Goal: Find specific page/section: Find specific page/section

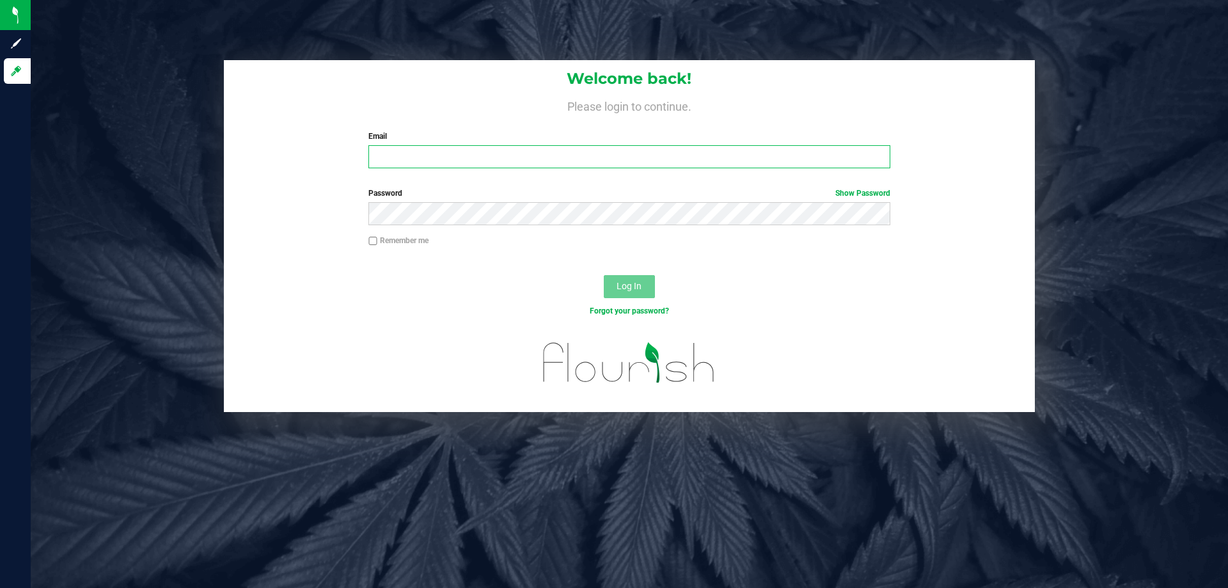
click at [843, 152] on input "Email" at bounding box center [628, 156] width 521 height 23
type input "[EMAIL_ADDRESS][DOMAIN_NAME]"
click at [604, 275] on button "Log In" at bounding box center [629, 286] width 51 height 23
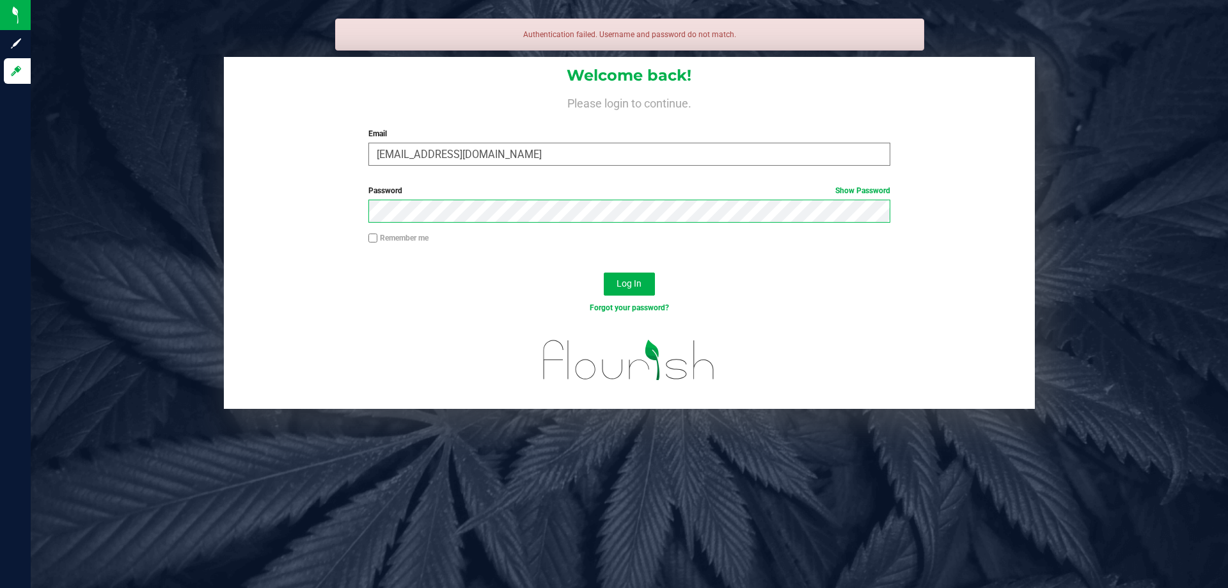
click at [604, 272] on button "Log In" at bounding box center [629, 283] width 51 height 23
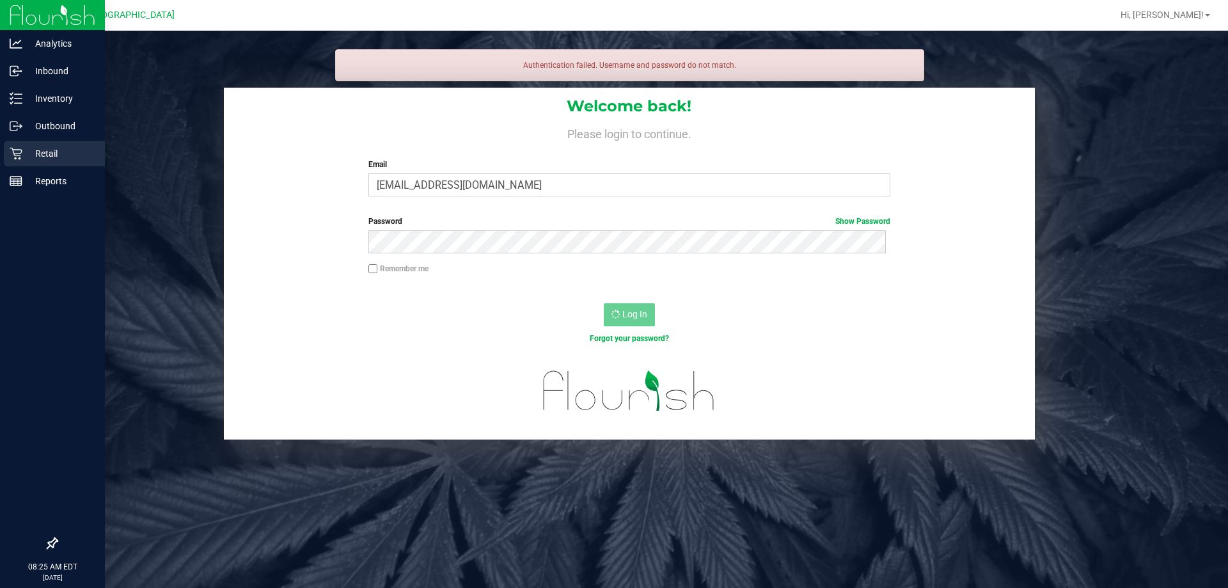
click at [52, 154] on p "Retail" at bounding box center [60, 153] width 77 height 15
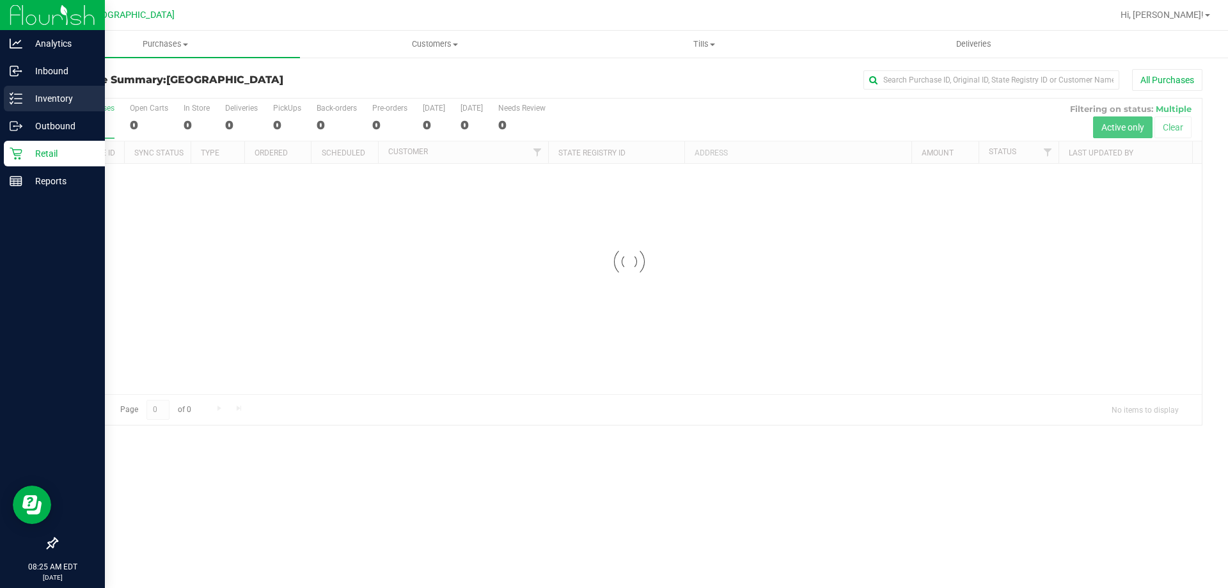
click at [15, 101] on icon at bounding box center [16, 98] width 13 height 13
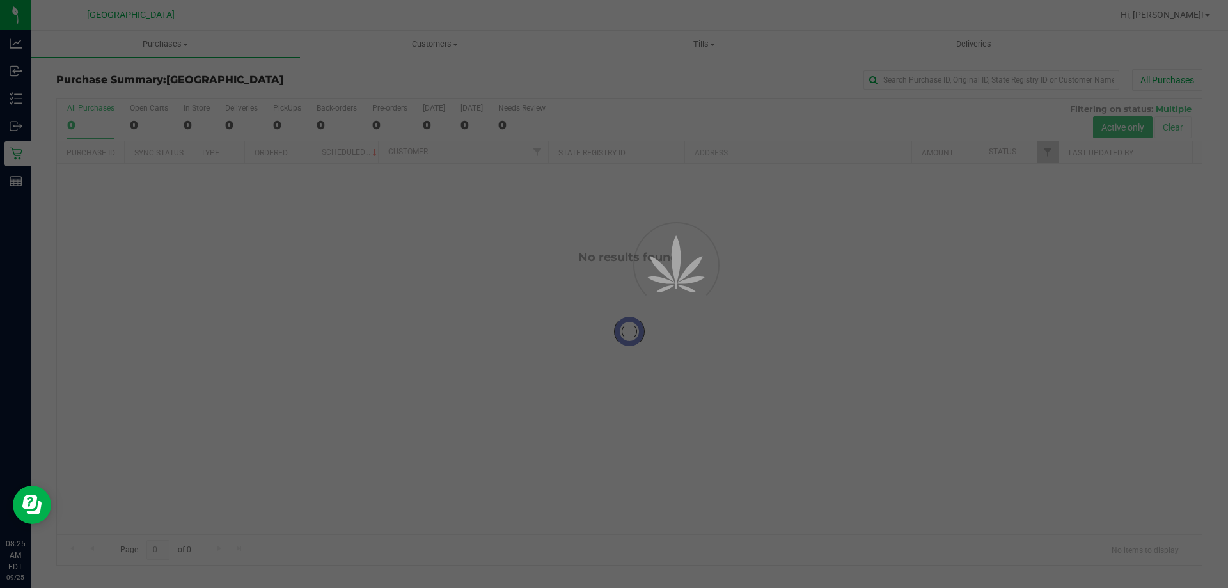
click at [0, 106] on div at bounding box center [614, 294] width 1228 height 588
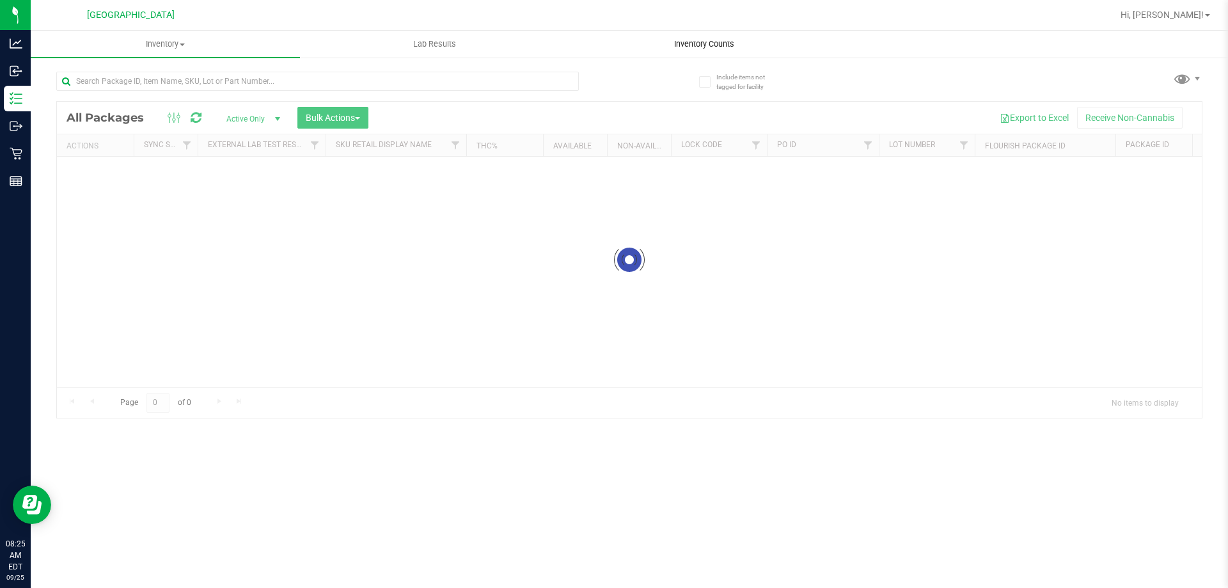
click at [653, 49] on uib-tab-heading "Inventory Counts" at bounding box center [704, 44] width 268 height 26
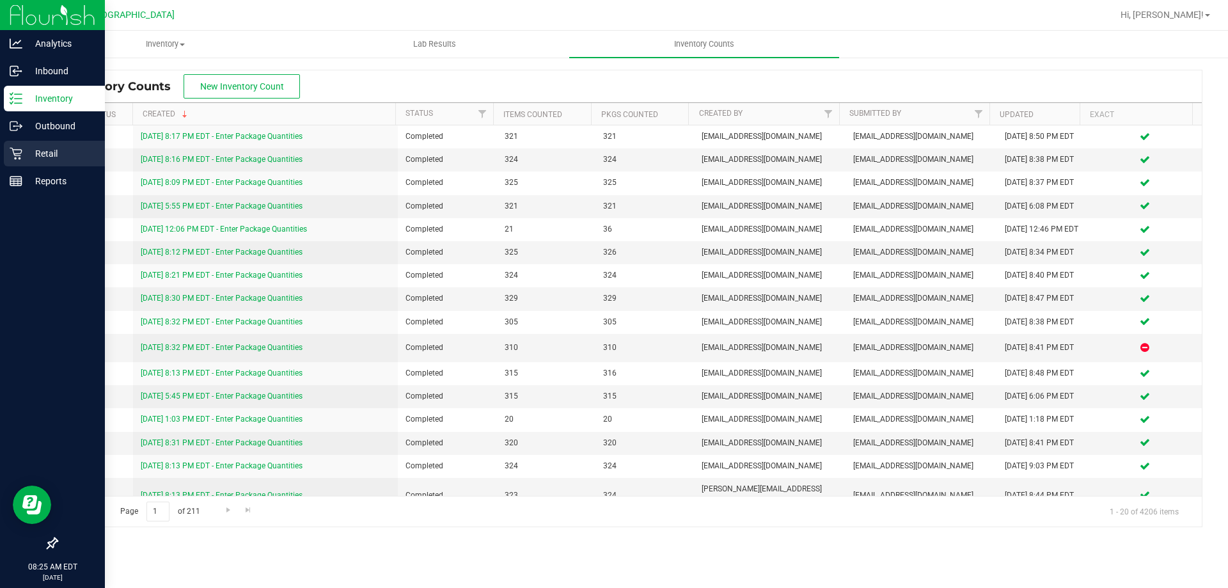
click at [24, 153] on p "Retail" at bounding box center [60, 153] width 77 height 15
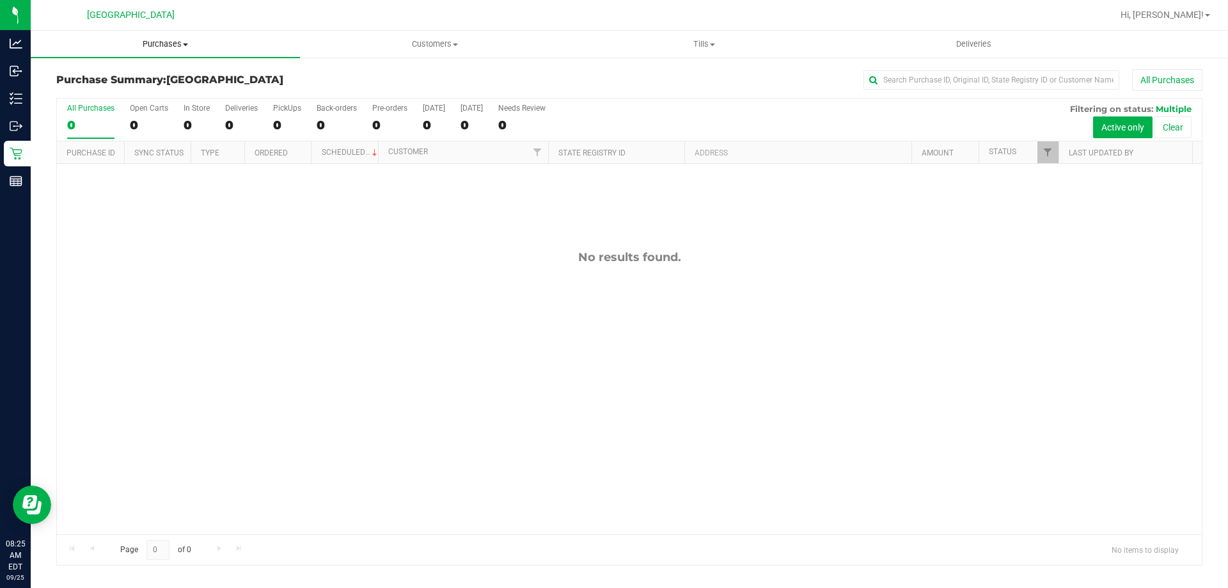
click at [175, 43] on span "Purchases" at bounding box center [165, 44] width 269 height 12
click at [174, 73] on li "Summary of purchases" at bounding box center [165, 77] width 269 height 15
click at [286, 43] on span "Purchases" at bounding box center [165, 44] width 269 height 12
click at [261, 68] on ul "Summary of purchases Fulfillment All purchases" at bounding box center [165, 92] width 269 height 69
click at [261, 47] on span "Purchases" at bounding box center [165, 44] width 269 height 12
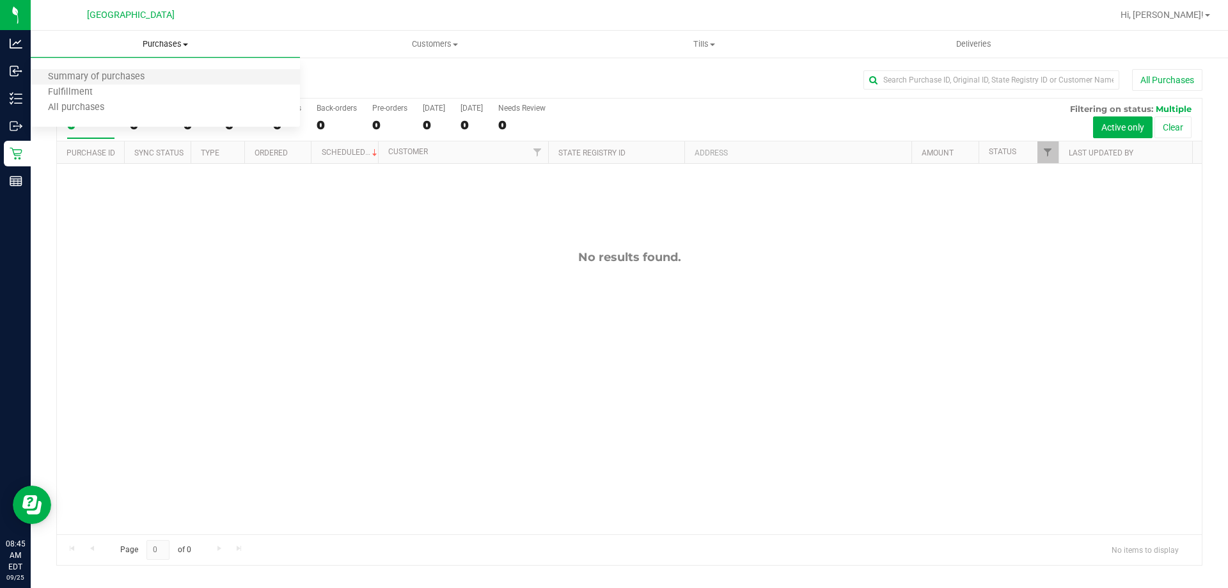
click at [247, 75] on li "Summary of purchases" at bounding box center [165, 77] width 269 height 15
click at [524, 262] on div "No results found." at bounding box center [629, 257] width 1144 height 14
